Goal: Obtain resource: Obtain resource

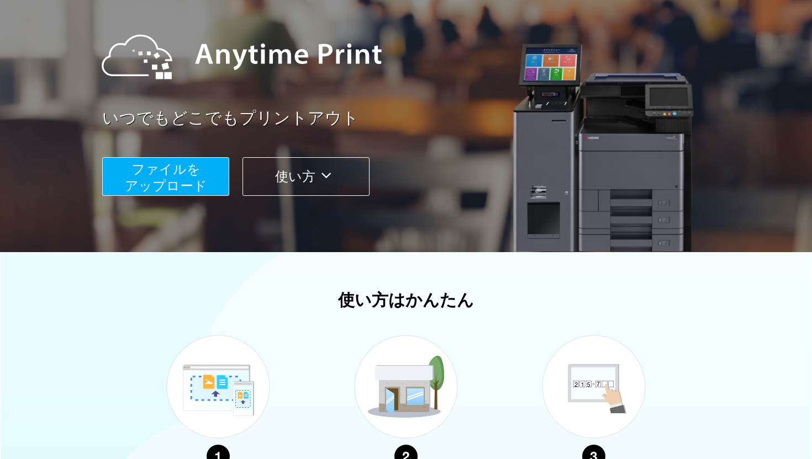
scroll to position [109, 0]
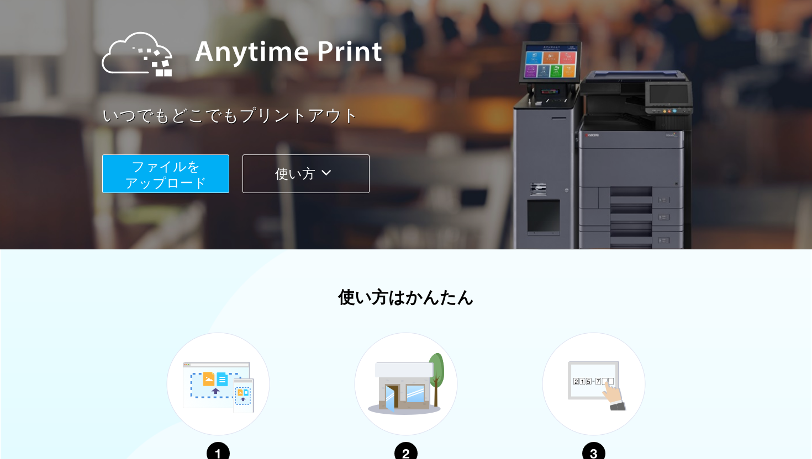
click at [189, 174] on button "ファイルを ​​アップロード" at bounding box center [165, 174] width 127 height 39
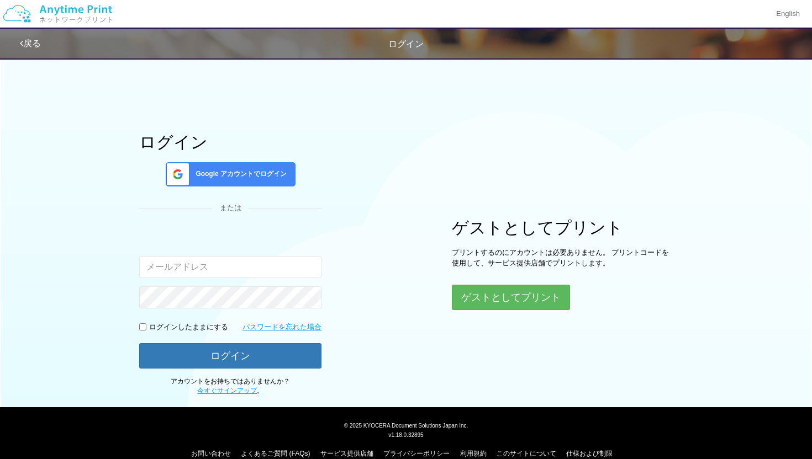
click at [264, 174] on span "Google アカウントでログイン" at bounding box center [239, 173] width 96 height 9
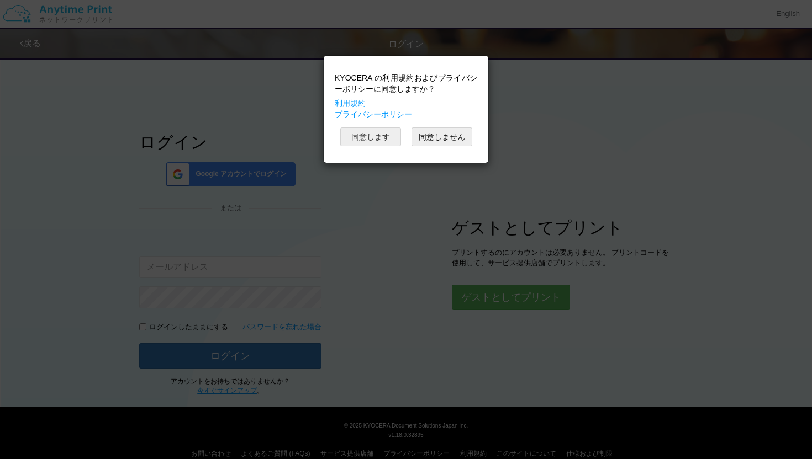
click at [365, 136] on button "同意します" at bounding box center [370, 137] width 61 height 19
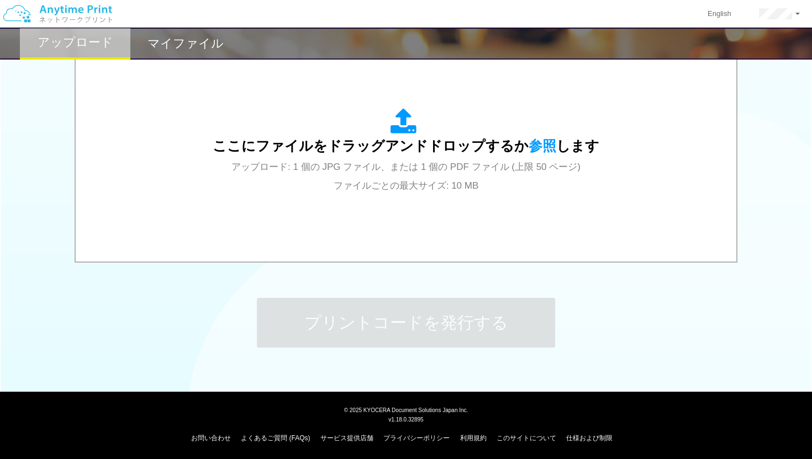
scroll to position [380, 0]
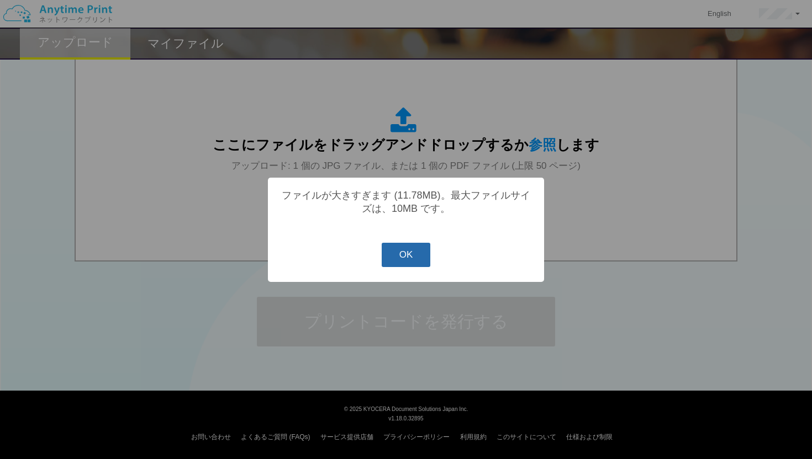
click at [420, 257] on button "OK" at bounding box center [405, 255] width 49 height 24
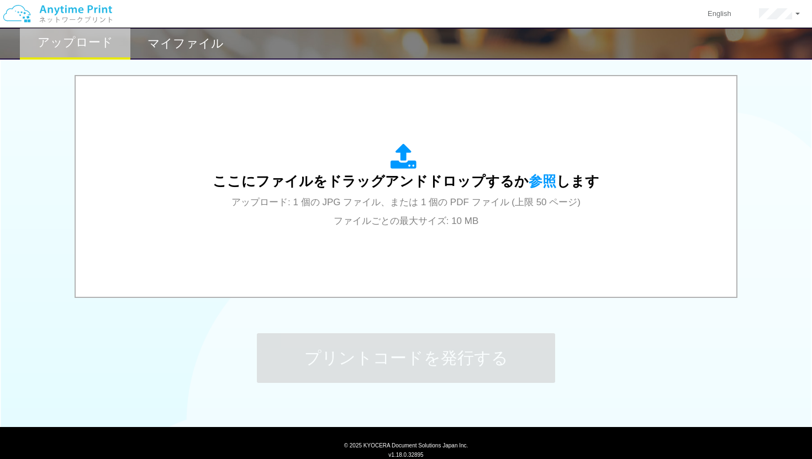
scroll to position [356, 0]
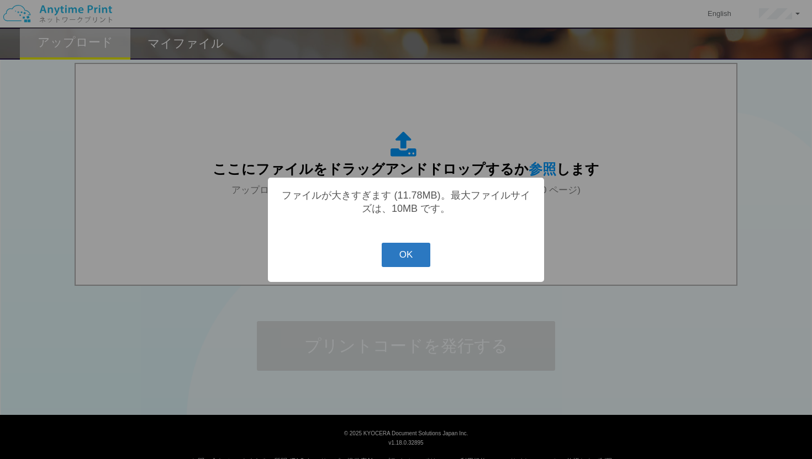
click at [421, 253] on button "OK" at bounding box center [405, 255] width 49 height 24
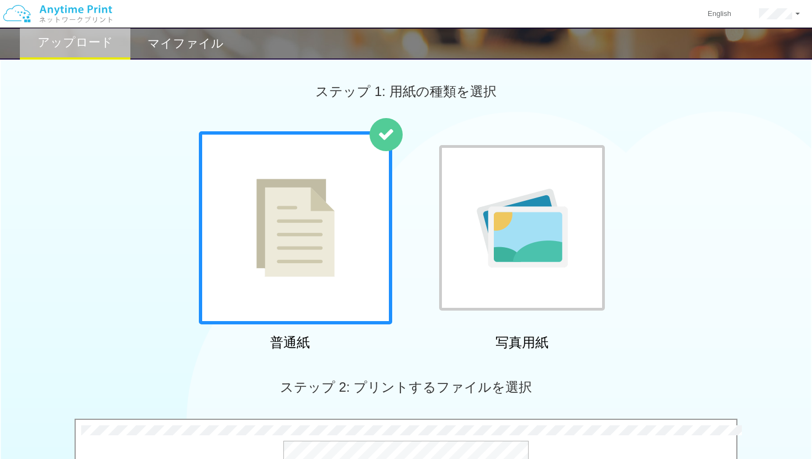
scroll to position [380, 0]
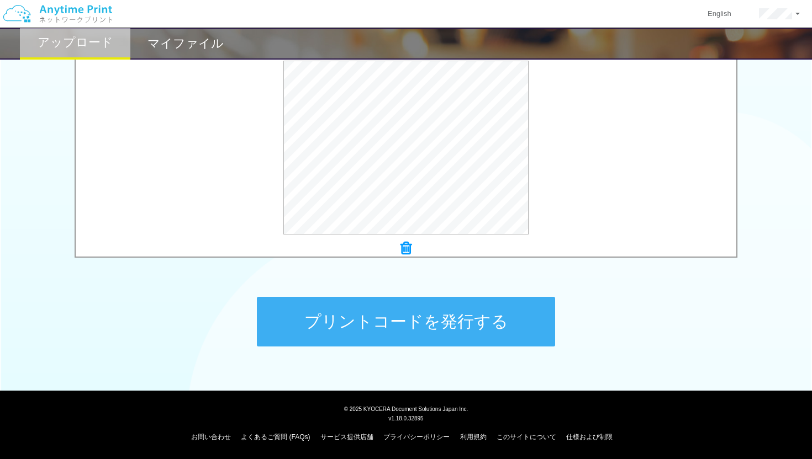
click at [425, 333] on button "プリントコードを発行する" at bounding box center [406, 322] width 298 height 50
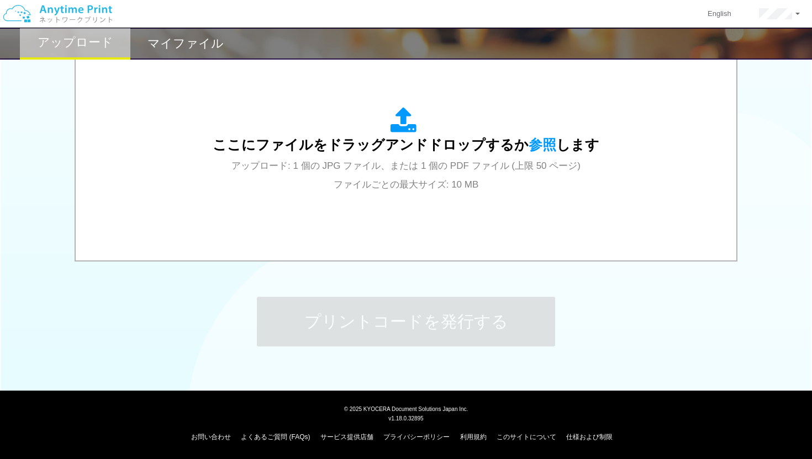
scroll to position [0, 0]
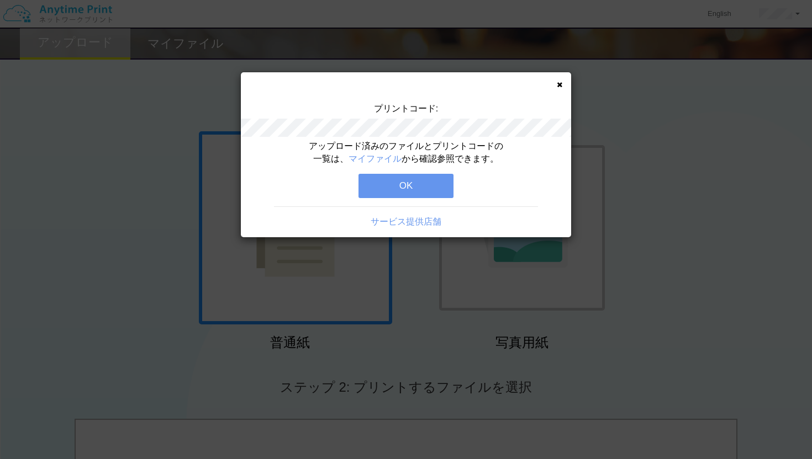
click at [480, 115] on div "プリントコード:" at bounding box center [406, 122] width 330 height 38
